Goal: Check status: Check status

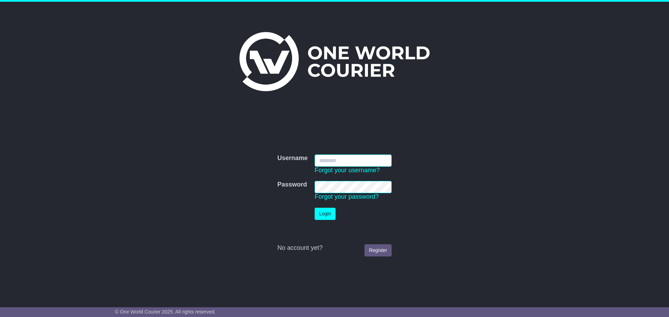
click at [335, 165] on input "Username" at bounding box center [353, 161] width 77 height 12
click at [347, 157] on input "Username" at bounding box center [353, 161] width 77 height 12
type input "**********"
click at [324, 213] on button "Login" at bounding box center [325, 214] width 21 height 12
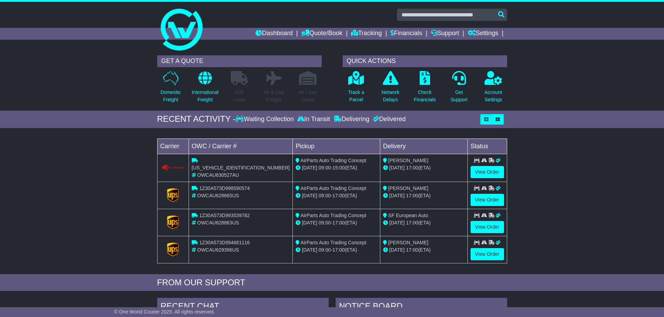
click at [49, 177] on div "Loading... No bookings found Carrier OWC / Carrier # Pickup Delivery Status [US…" at bounding box center [332, 203] width 664 height 143
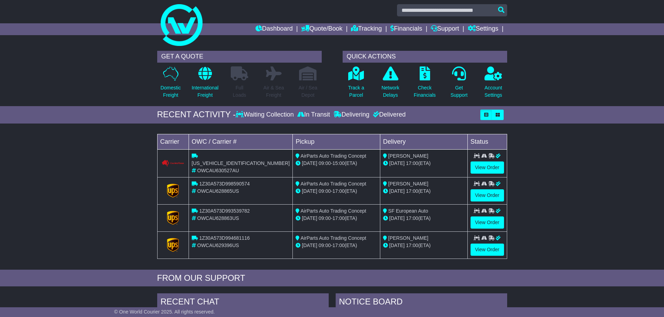
scroll to position [35, 0]
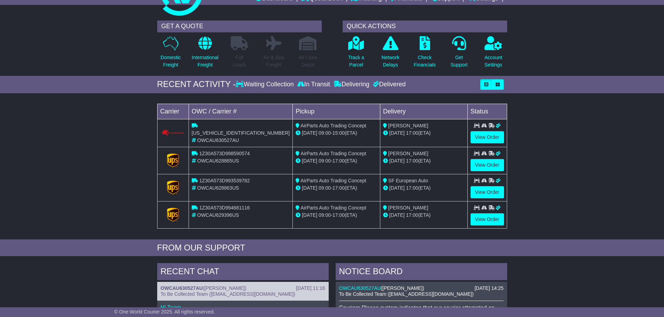
click at [52, 175] on div "Loading... No bookings found Carrier OWC / Carrier # Pickup Delivery Status [US…" at bounding box center [332, 168] width 664 height 143
click at [88, 182] on div "Loading... No bookings found Carrier OWC / Carrier # Pickup Delivery Status [US…" at bounding box center [332, 168] width 664 height 143
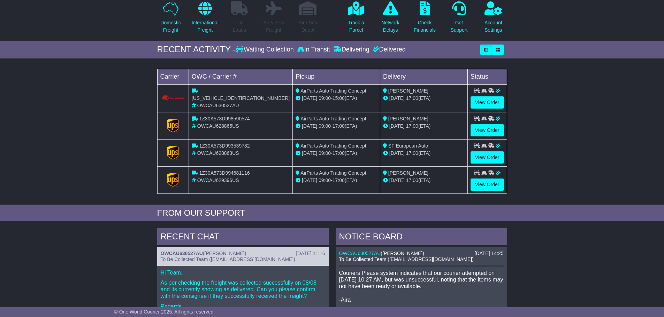
click at [88, 182] on div "Loading... No bookings found Carrier OWC / Carrier # Pickup Delivery Status [US…" at bounding box center [332, 133] width 664 height 143
click at [105, 124] on div "Loading... No bookings found Carrier OWC / Carrier # Pickup Delivery Status [US…" at bounding box center [332, 133] width 664 height 143
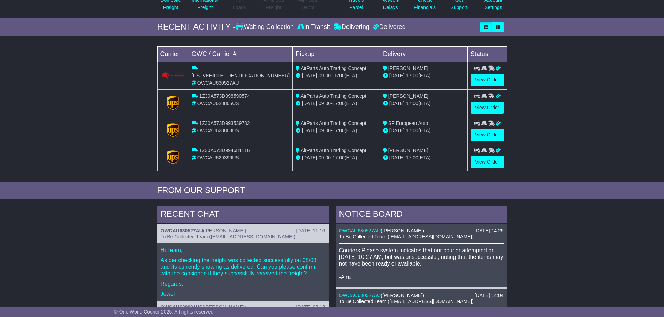
scroll to position [104, 0]
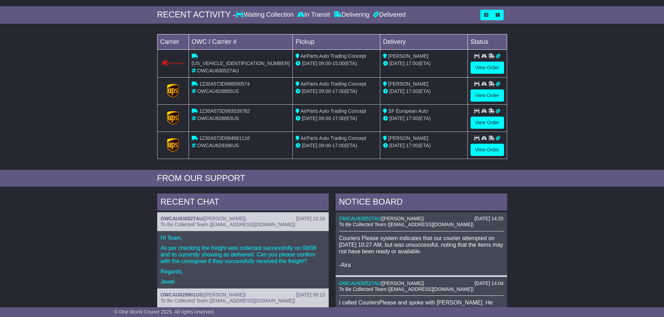
click at [105, 124] on div "Loading... No bookings found Carrier OWC / Carrier # Pickup Delivery Status [US…" at bounding box center [332, 98] width 664 height 143
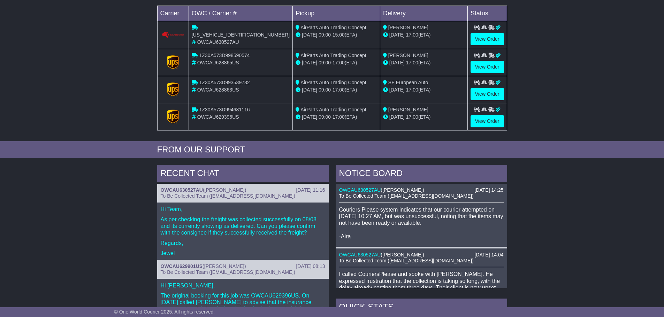
scroll to position [174, 0]
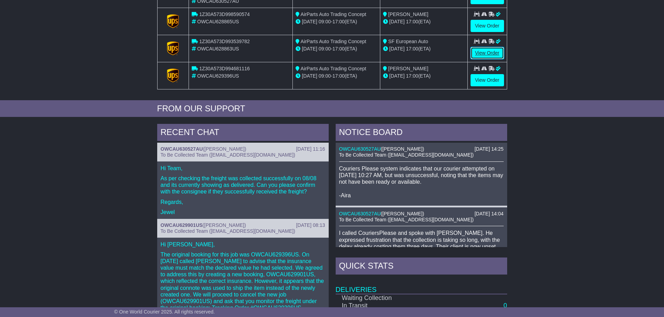
click at [491, 55] on link "View Order" at bounding box center [486, 53] width 33 height 12
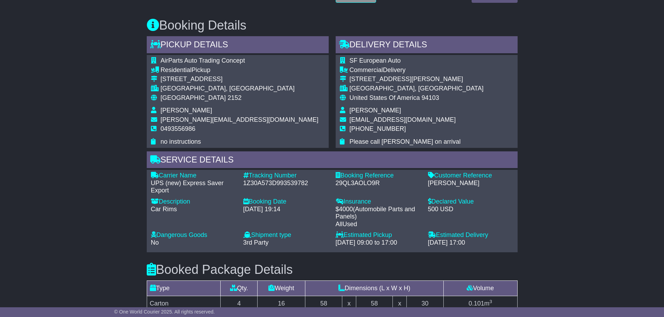
click at [75, 135] on div "Email Download Tracking Pricing Insurance" at bounding box center [332, 165] width 664 height 853
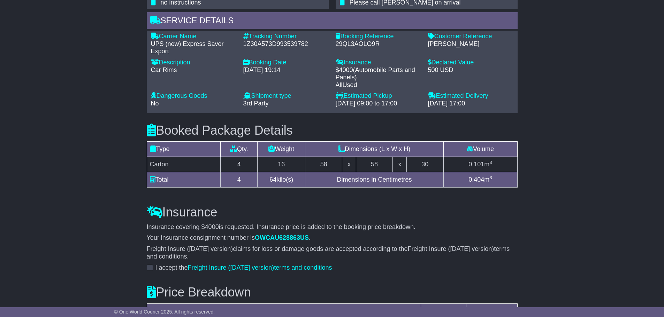
click at [82, 134] on div "Email Download Tracking Pricing Insurance" at bounding box center [332, 26] width 664 height 853
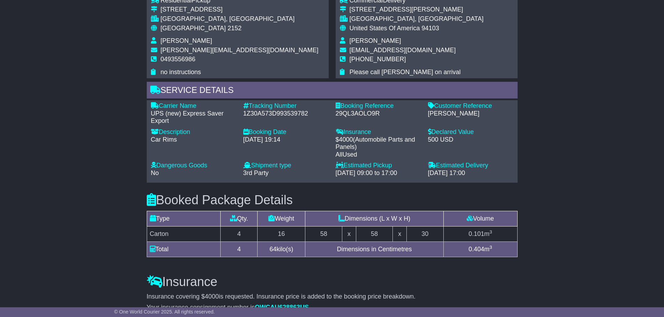
click at [76, 141] on div "Email Download Tracking Pricing Insurance" at bounding box center [332, 96] width 664 height 853
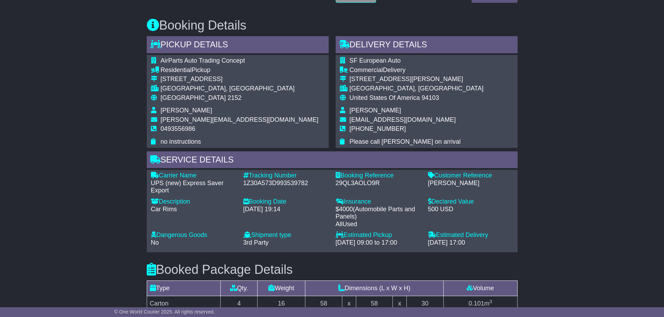
click at [76, 146] on div "Email Download Tracking Pricing Insurance" at bounding box center [332, 165] width 664 height 853
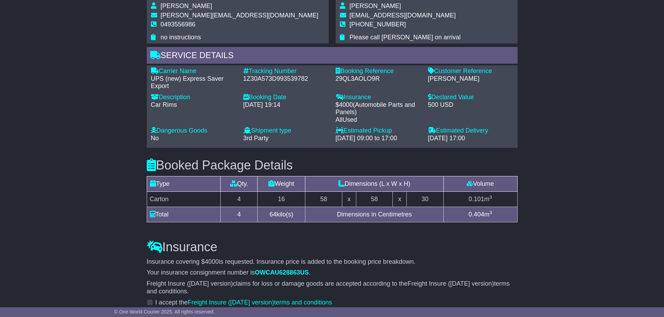
click at [80, 145] on div "Email Download Tracking Pricing Insurance" at bounding box center [332, 61] width 664 height 853
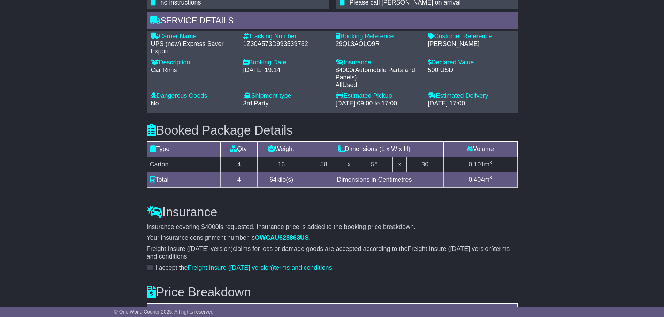
click at [80, 145] on div "Email Download Tracking Pricing Insurance" at bounding box center [332, 26] width 664 height 853
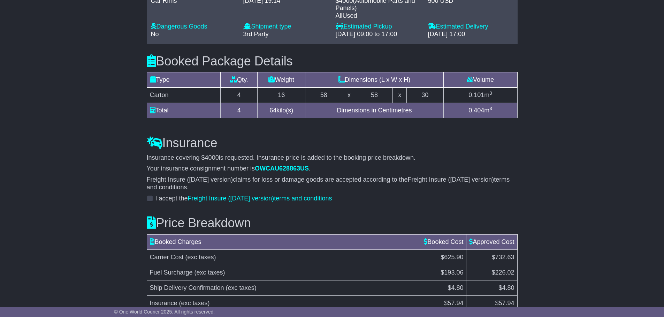
scroll to position [592, 0]
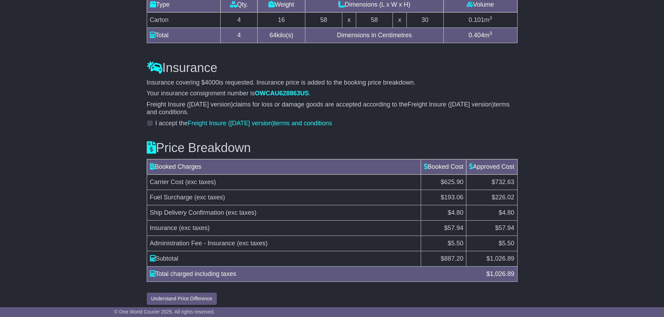
scroll to position [672, 0]
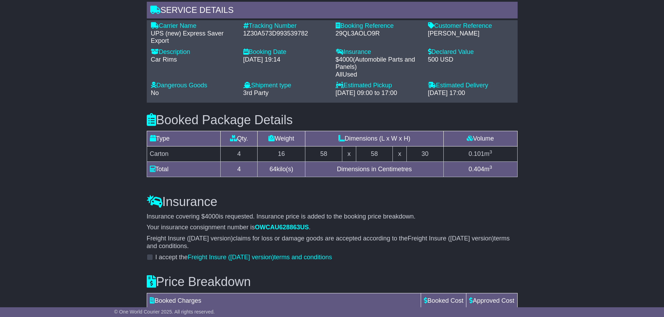
click at [100, 146] on div "Email Download Tracking Pricing Insurance" at bounding box center [332, 16] width 664 height 853
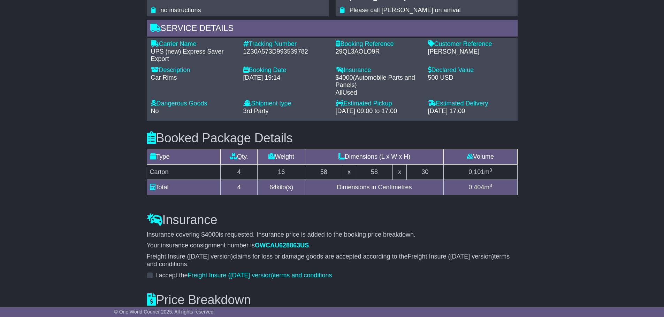
scroll to position [498, 0]
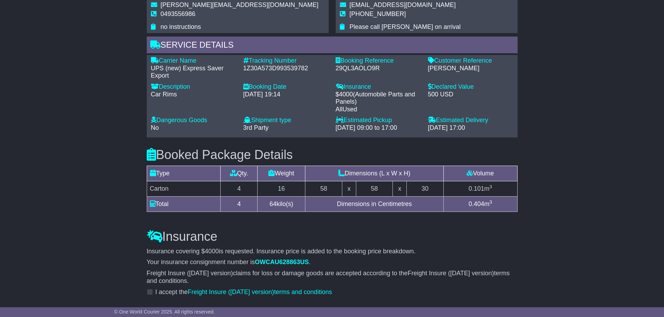
click at [100, 146] on div "Email Download Tracking Pricing Insurance" at bounding box center [332, 51] width 664 height 853
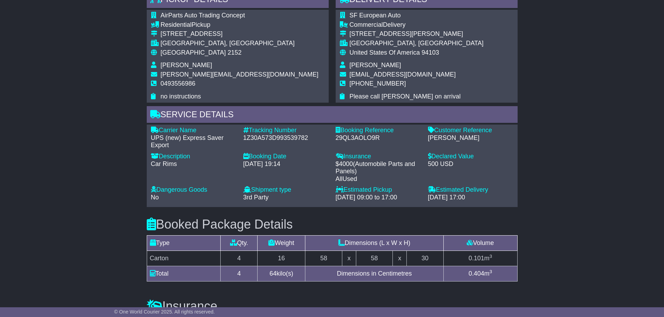
click at [100, 146] on div "Email Download Tracking Pricing Insurance" at bounding box center [332, 120] width 664 height 853
click at [169, 165] on div "Car Rims" at bounding box center [193, 165] width 85 height 8
click at [150, 165] on div "Description - Car Rims" at bounding box center [193, 169] width 92 height 33
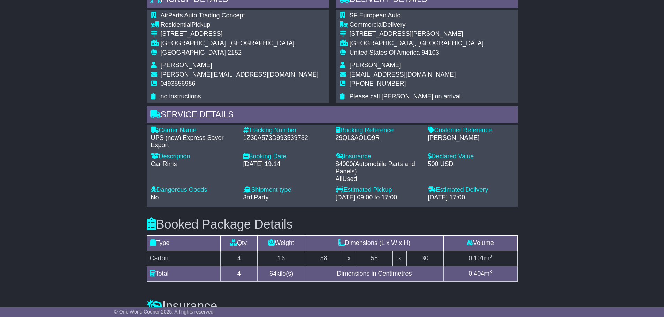
click at [154, 163] on div "Car Rims" at bounding box center [193, 165] width 85 height 8
click at [149, 163] on div "Description - Car Rims" at bounding box center [193, 169] width 92 height 33
click at [102, 157] on div "Email Download Tracking Pricing Insurance" at bounding box center [332, 120] width 664 height 853
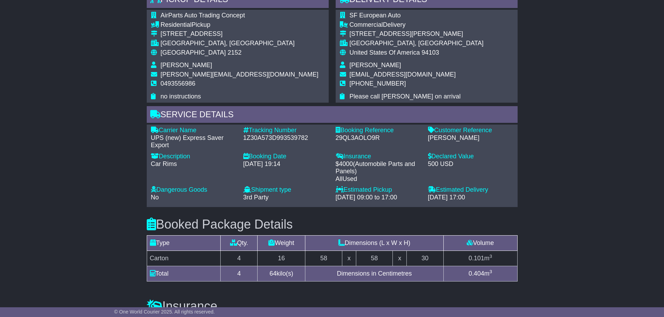
scroll to position [394, 0]
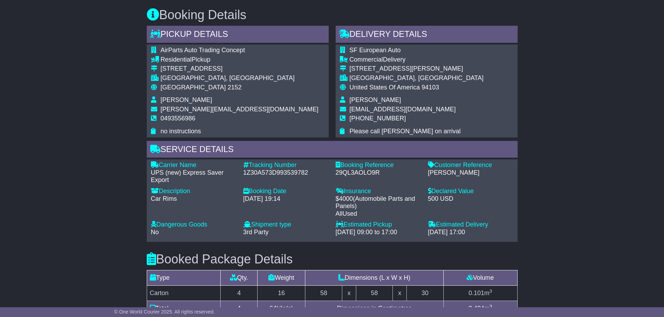
click at [102, 157] on div "Email Download Tracking Pricing Insurance" at bounding box center [332, 155] width 664 height 853
click at [281, 171] on div "1Z30A573D993539782" at bounding box center [285, 173] width 85 height 8
copy div "1Z30A573D993539782"
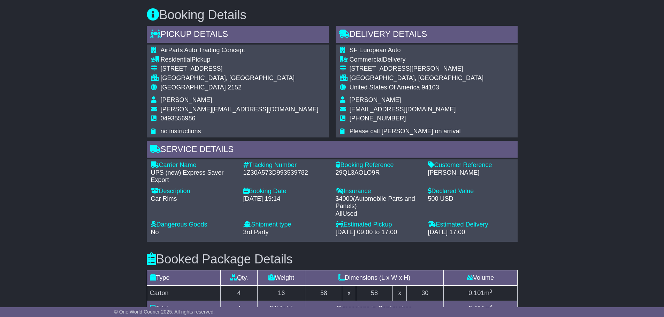
click at [76, 151] on div "Email Download Tracking Pricing Insurance" at bounding box center [332, 155] width 664 height 853
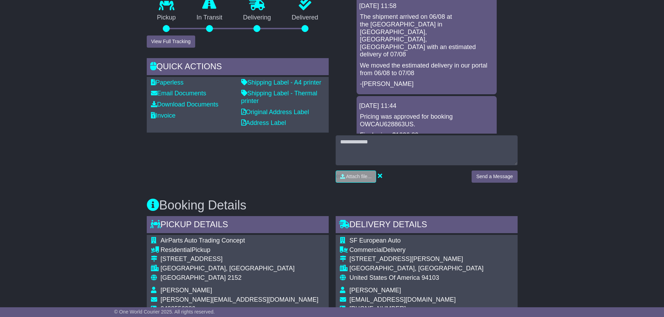
scroll to position [185, 0]
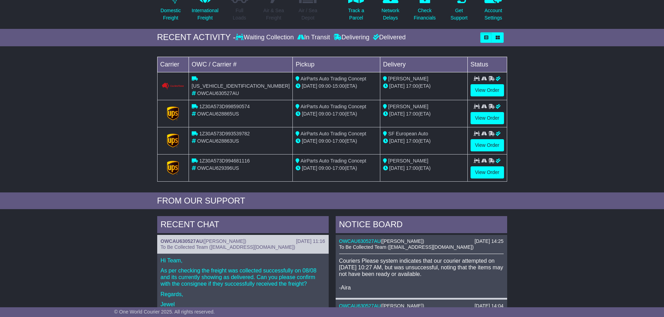
scroll to position [70, 0]
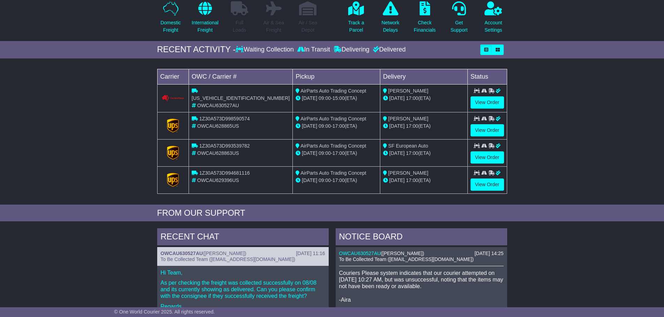
click at [100, 161] on div "Loading... No bookings found Carrier OWC / Carrier # Pickup Delivery Status [US…" at bounding box center [332, 133] width 664 height 143
click at [99, 161] on div "Loading... No bookings found Carrier OWC / Carrier # Pickup Delivery Status [US…" at bounding box center [332, 133] width 664 height 143
click at [569, 132] on div "Loading... No bookings found Carrier OWC / Carrier # Pickup Delivery Status CPW…" at bounding box center [332, 133] width 664 height 143
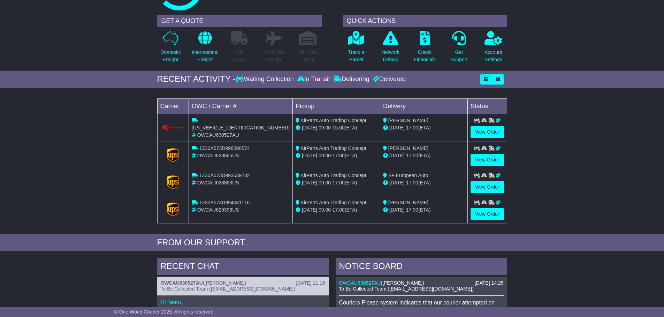
scroll to position [0, 0]
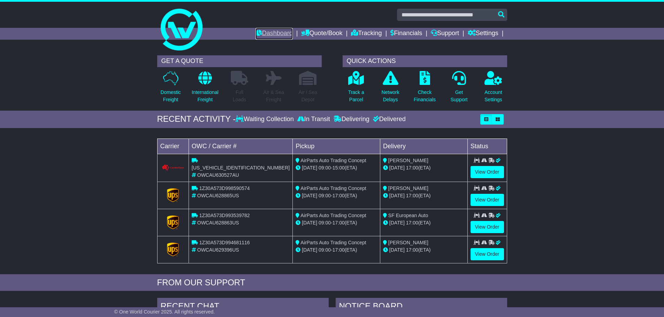
click at [272, 34] on link "Dashboard" at bounding box center [273, 34] width 37 height 12
click at [96, 146] on div "Loading... No bookings found Carrier OWC / Carrier # Pickup Delivery Status [US…" at bounding box center [332, 203] width 664 height 143
drag, startPoint x: 98, startPoint y: 162, endPoint x: 219, endPoint y: 150, distance: 121.5
click at [100, 161] on div "Loading... No bookings found Carrier OWC / Carrier # Pickup Delivery Status [US…" at bounding box center [332, 203] width 664 height 143
click at [366, 120] on div "Delivering" at bounding box center [351, 120] width 39 height 8
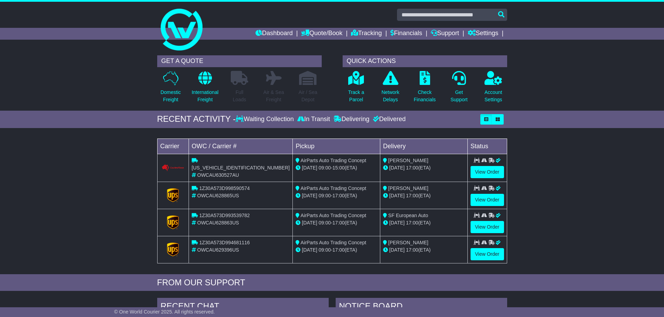
click at [366, 120] on div "Delivering" at bounding box center [351, 120] width 39 height 8
click at [397, 119] on div "Delivered" at bounding box center [388, 120] width 34 height 8
click at [390, 119] on div "Delivered" at bounding box center [388, 120] width 34 height 8
click at [494, 117] on button "button" at bounding box center [497, 119] width 12 height 10
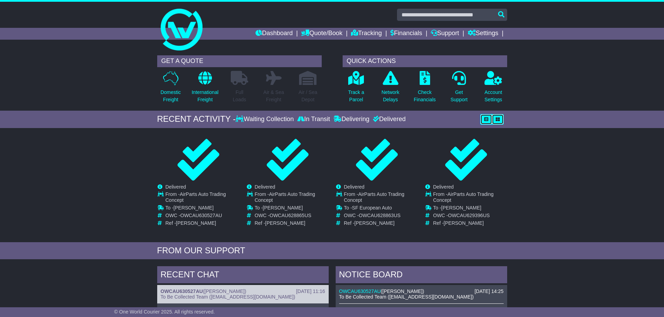
click at [486, 121] on icon "button" at bounding box center [486, 119] width 4 height 4
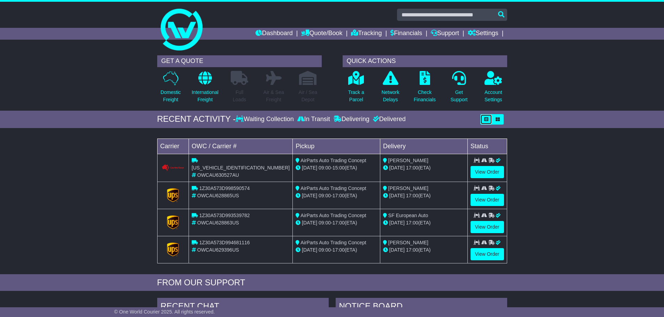
click at [550, 141] on div "Loading... No bookings found Carrier OWC / Carrier # Pickup Delivery Status [US…" at bounding box center [332, 203] width 664 height 143
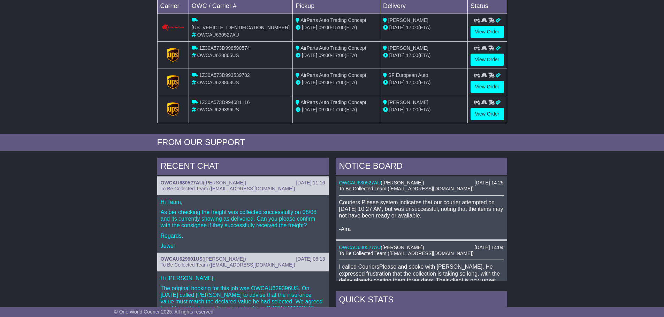
scroll to position [174, 0]
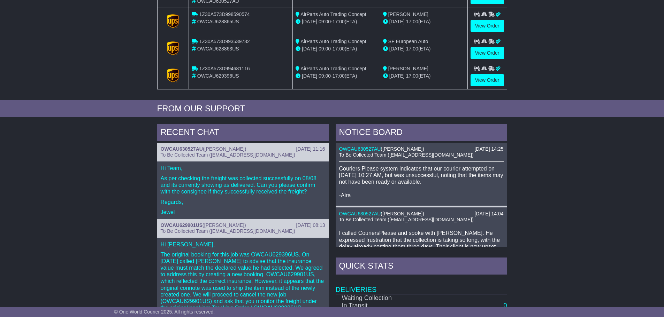
click at [83, 161] on div "RECENT CHAT [DATE] 11:16 OWCAU630527AU ( [PERSON_NAME] ) To Be Collected Team (…" at bounding box center [332, 271] width 664 height 301
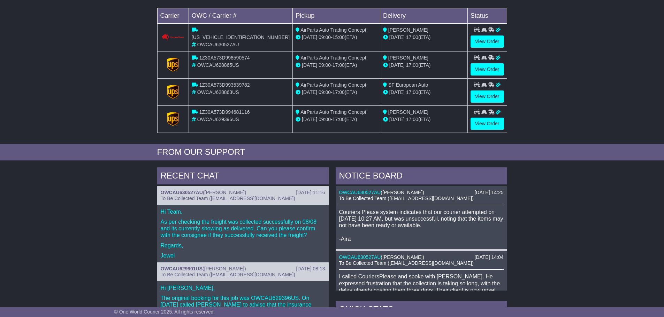
scroll to position [70, 0]
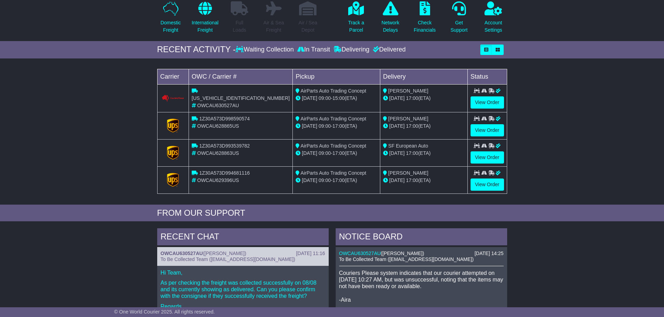
click at [83, 161] on div "Loading... No bookings found Carrier OWC / Carrier # Pickup Delivery Status [US…" at bounding box center [332, 133] width 664 height 143
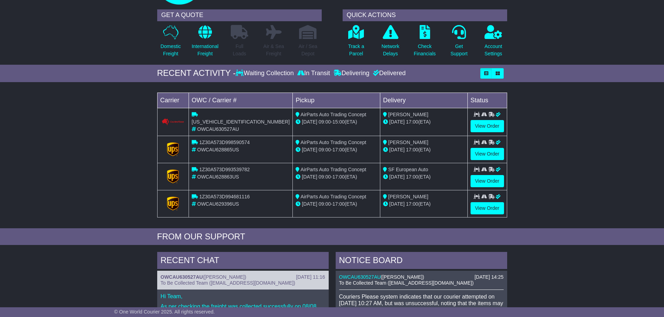
scroll to position [0, 0]
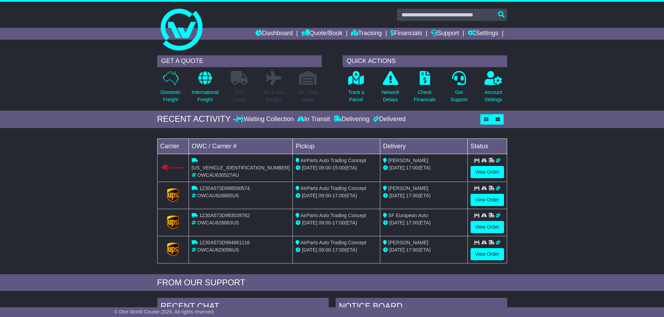
click at [83, 161] on div "Loading... No bookings found Carrier OWC / Carrier # Pickup Delivery Status [US…" at bounding box center [332, 203] width 664 height 143
click at [653, 123] on div "RECENT ACTIVITY - Waiting Collection In Transit Delivering Delivered" at bounding box center [332, 119] width 664 height 17
click at [360, 85] on icon at bounding box center [356, 78] width 16 height 14
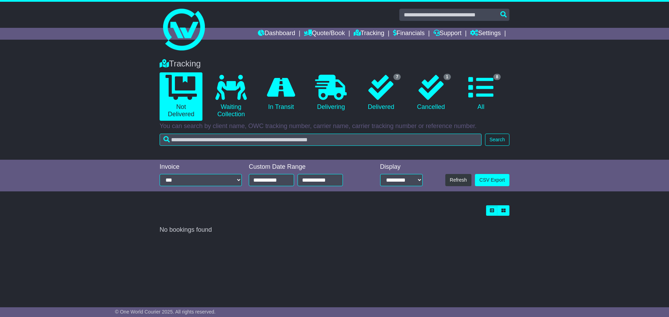
click at [70, 143] on div "Tracking 0 Not Delivered 0 Waiting Collection 0 In Transit 0 Delivering 7" at bounding box center [334, 106] width 669 height 108
click at [197, 181] on select "**********" at bounding box center [201, 180] width 82 height 12
drag, startPoint x: 202, startPoint y: 181, endPoint x: 191, endPoint y: 184, distance: 12.3
click at [202, 181] on select "**********" at bounding box center [201, 180] width 82 height 12
click at [126, 187] on div "**********" at bounding box center [334, 176] width 669 height 32
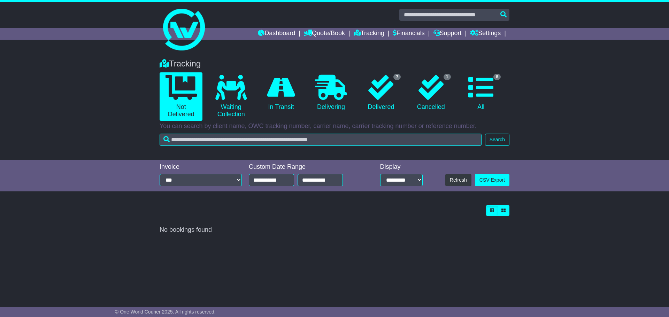
click at [101, 139] on div "Tracking 0 Not Delivered 0 Waiting Collection 0 In Transit 0 Delivering 7" at bounding box center [334, 106] width 669 height 108
click at [380, 89] on icon at bounding box center [380, 87] width 25 height 25
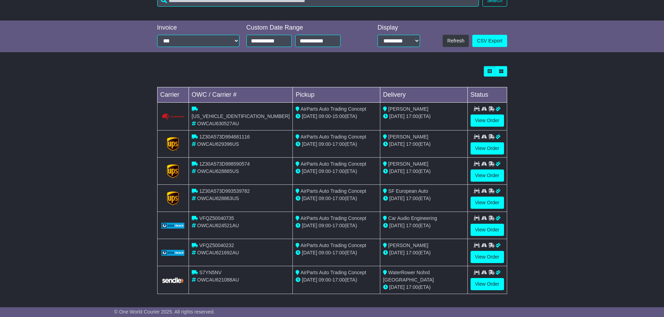
click at [85, 154] on div "Loading... No bookings found Carrier OWC / Carrier # Pickup Delivery Status CPW…" at bounding box center [332, 184] width 664 height 242
click at [94, 183] on div "Loading... No bookings found Carrier OWC / Carrier # Pickup Delivery Status CPW…" at bounding box center [332, 183] width 664 height 242
click at [95, 183] on div "Loading... No bookings found Carrier OWC / Carrier # Pickup Delivery Status CPW…" at bounding box center [332, 183] width 664 height 242
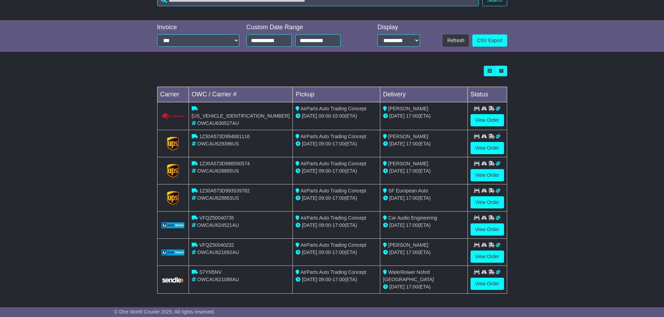
click at [95, 183] on div "Loading... No bookings found Carrier OWC / Carrier # Pickup Delivery Status CPW…" at bounding box center [332, 183] width 664 height 242
click at [599, 186] on div "Loading... No bookings found Carrier OWC / Carrier # Pickup Delivery Status CPW…" at bounding box center [332, 183] width 664 height 242
click at [251, 40] on input "**********" at bounding box center [268, 40] width 45 height 12
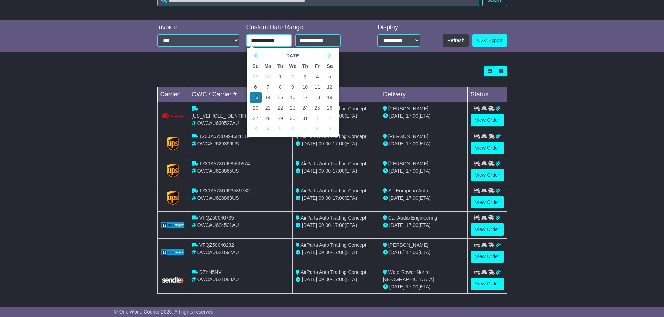
click at [251, 40] on input "**********" at bounding box center [268, 40] width 45 height 12
click at [264, 39] on input "**********" at bounding box center [268, 40] width 45 height 12
click at [256, 55] on icon at bounding box center [255, 55] width 3 height 5
click at [254, 78] on td "1" at bounding box center [255, 76] width 12 height 10
type input "**********"
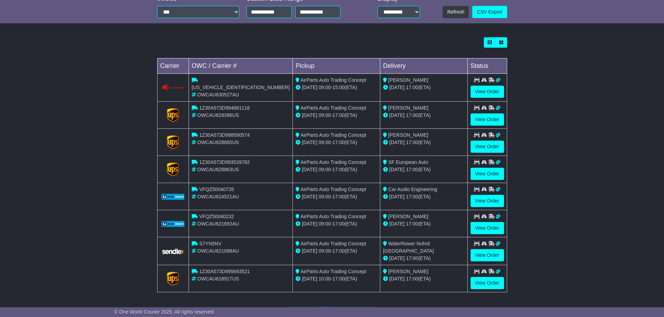
scroll to position [198, 0]
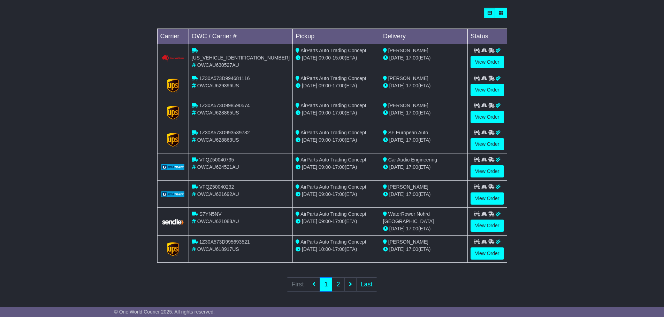
click at [82, 181] on div "Loading... No bookings found Carrier OWC / Carrier # Pickup Delivery Status CPW…" at bounding box center [332, 154] width 664 height 301
click at [410, 240] on span "[PERSON_NAME]" at bounding box center [408, 242] width 40 height 6
click at [234, 249] on span "OWCAU618917US" at bounding box center [218, 250] width 42 height 6
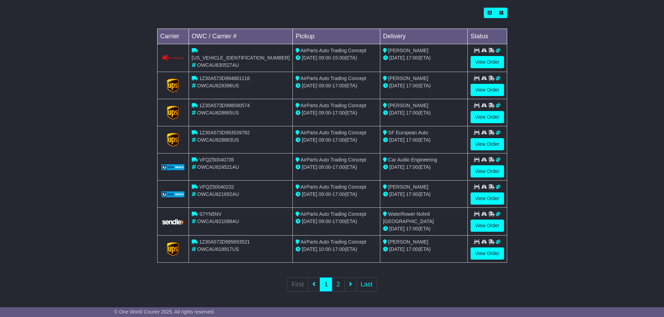
click at [242, 242] on span "1Z30A573D995693521" at bounding box center [224, 242] width 51 height 6
click at [491, 253] on link "View Order" at bounding box center [486, 254] width 33 height 12
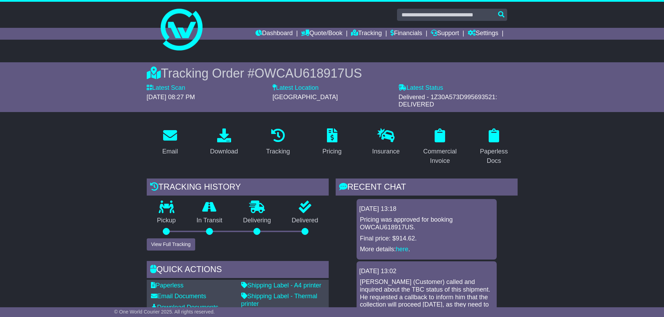
drag, startPoint x: 605, startPoint y: 177, endPoint x: 600, endPoint y: 177, distance: 4.2
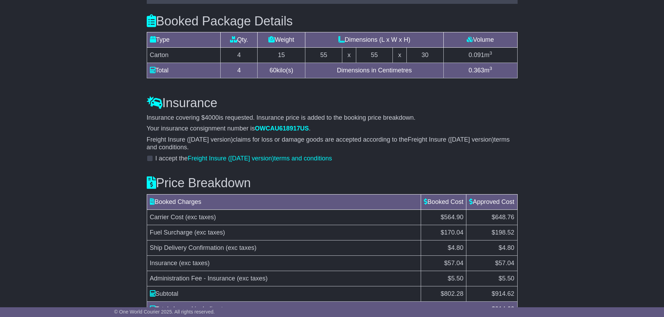
scroll to position [672, 0]
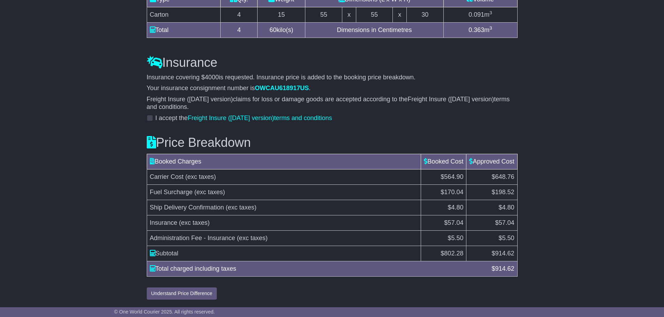
click at [449, 254] on span "802.28" at bounding box center [453, 253] width 19 height 7
click at [451, 251] on span "802.28" at bounding box center [453, 253] width 19 height 7
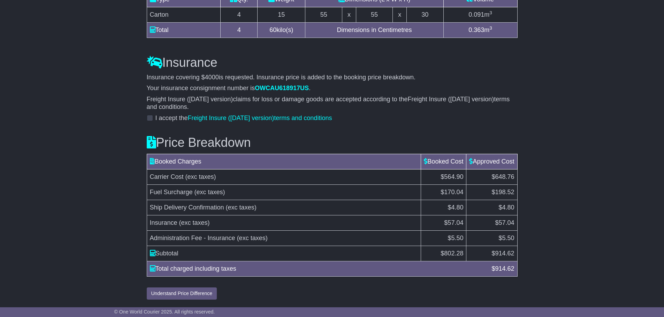
click at [505, 255] on span "914.62" at bounding box center [504, 253] width 19 height 7
click at [506, 255] on span "914.62" at bounding box center [504, 253] width 19 height 7
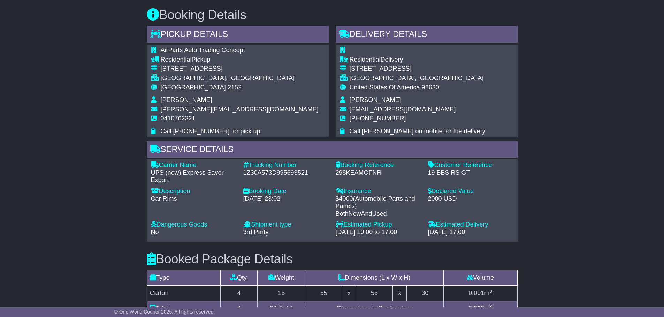
click at [51, 154] on div "Email Download Tracking Pricing Insurance" at bounding box center [332, 155] width 664 height 853
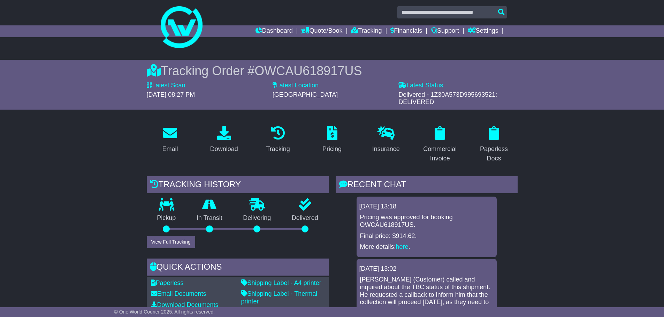
scroll to position [0, 0]
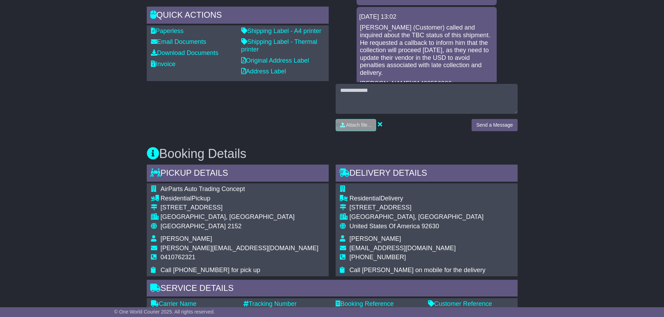
scroll to position [313, 0]
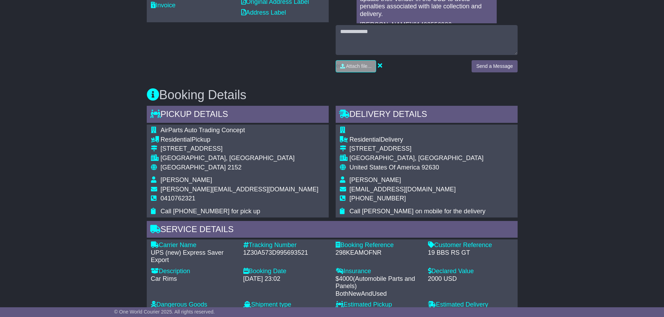
click at [80, 142] on div "Email Download Tracking Pricing Insurance" at bounding box center [332, 235] width 664 height 853
click at [552, 170] on div "Email Download Tracking Pricing Insurance" at bounding box center [332, 235] width 664 height 853
click at [374, 180] on span "[PERSON_NAME]" at bounding box center [375, 180] width 52 height 7
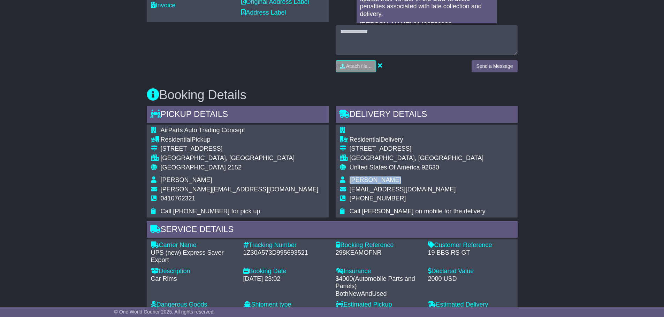
copy tbody "[PERSON_NAME]"
click at [4, 164] on div "Email Download Tracking Pricing Insurance" at bounding box center [332, 235] width 664 height 853
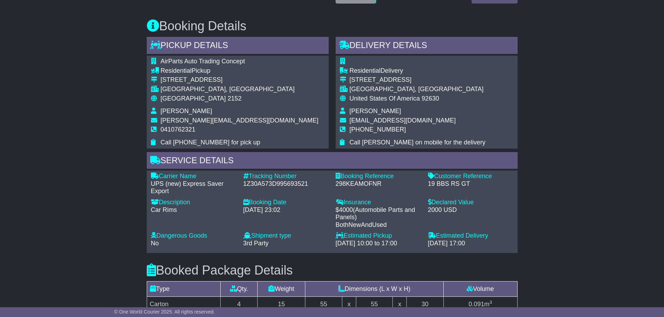
scroll to position [383, 0]
click at [44, 165] on div "Email Download Tracking Pricing Insurance" at bounding box center [332, 165] width 664 height 853
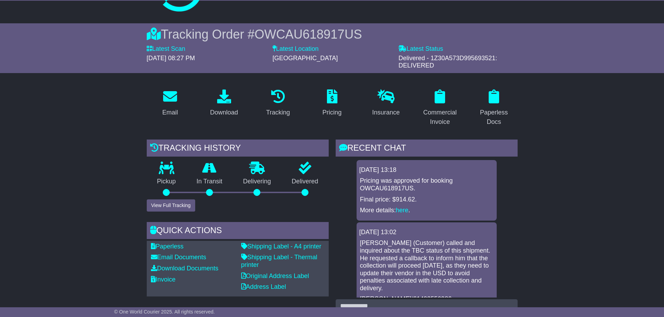
scroll to position [0, 0]
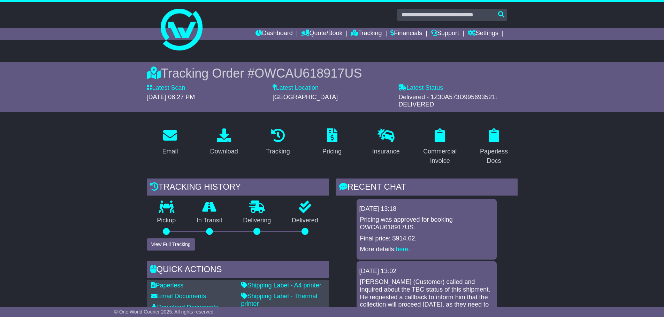
click at [310, 73] on span "OWCAU618917US" at bounding box center [307, 73] width 107 height 14
copy span "OWCAU618917US"
click at [474, 95] on span "Delivered - 1Z30A573D995693521: DELIVERED" at bounding box center [447, 101] width 99 height 15
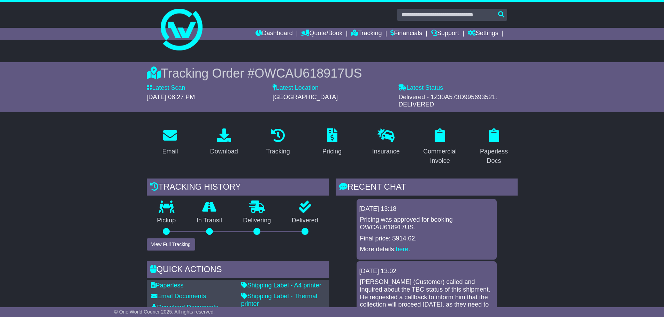
click at [474, 95] on span "Delivered - 1Z30A573D995693521: DELIVERED" at bounding box center [447, 101] width 99 height 15
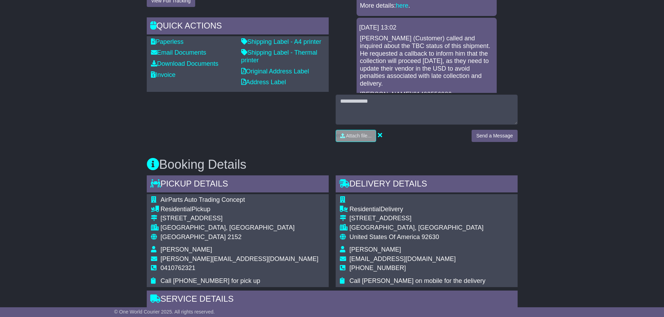
click at [92, 154] on div "Email Download Tracking Pricing Insurance" at bounding box center [332, 305] width 664 height 853
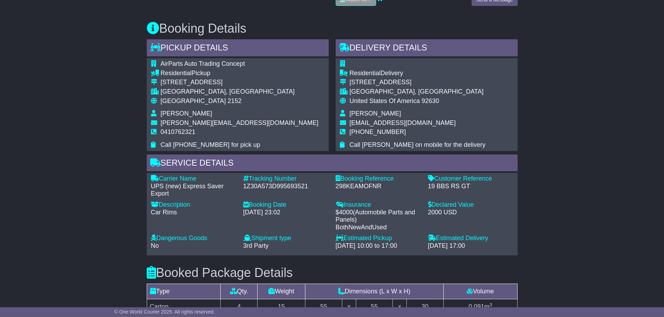
scroll to position [383, 0]
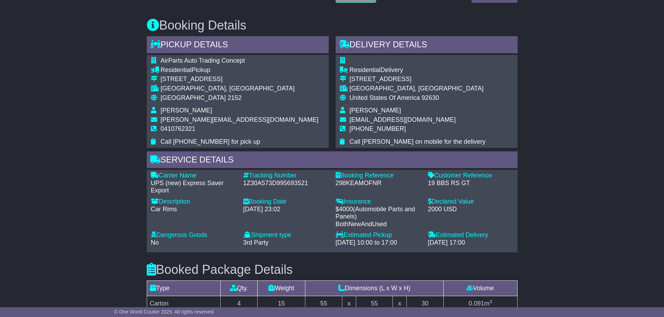
click at [265, 186] on div "1Z30A573D995693521" at bounding box center [285, 184] width 85 height 8
click at [265, 187] on div "1Z30A573D995693521" at bounding box center [285, 184] width 85 height 8
copy div "1Z30A573D995693521"
click at [22, 133] on div "Email Download Tracking Pricing Insurance" at bounding box center [332, 165] width 664 height 853
